Goal: Information Seeking & Learning: Learn about a topic

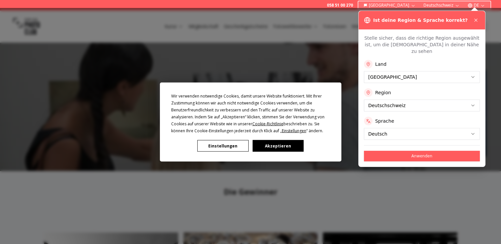
click at [285, 148] on button "Akzeptieren" at bounding box center [277, 146] width 51 height 12
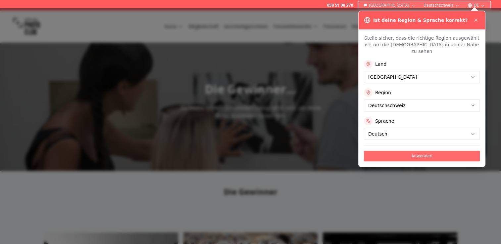
click at [422, 151] on button "Anwenden" at bounding box center [422, 156] width 116 height 11
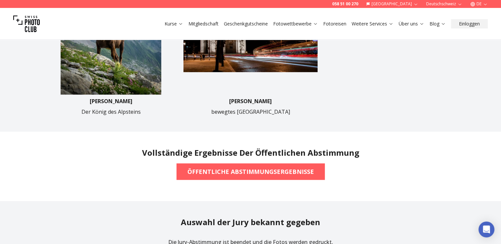
scroll to position [432, 0]
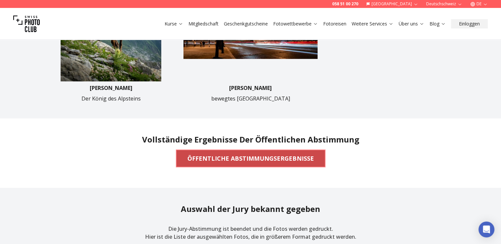
click at [285, 158] on b "ÖFFENTLICHE ABSTIMMUNGSERGEBNISSE" at bounding box center [250, 158] width 126 height 9
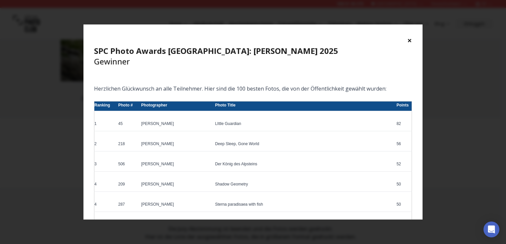
click at [409, 40] on button "×" at bounding box center [409, 40] width 5 height 11
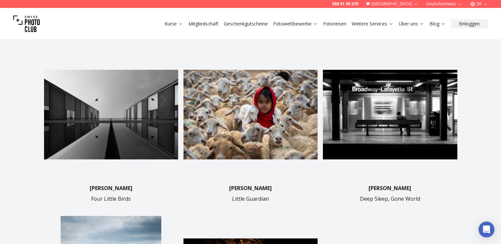
scroll to position [154, 0]
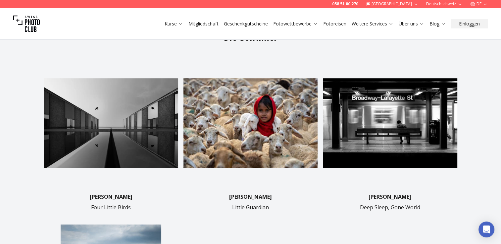
click at [263, 116] on img at bounding box center [250, 123] width 134 height 134
click at [260, 195] on p "[PERSON_NAME]" at bounding box center [250, 197] width 43 height 8
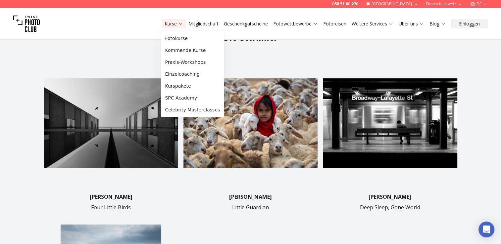
click at [173, 22] on link "Kurse" at bounding box center [173, 24] width 19 height 7
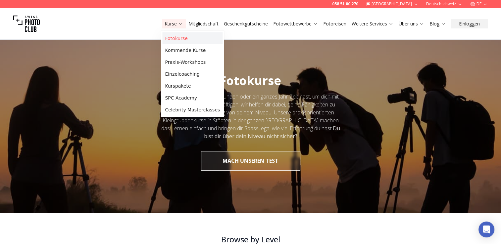
click at [177, 39] on link "Fotokurse" at bounding box center [192, 38] width 60 height 12
